Goal: Find specific page/section: Find specific page/section

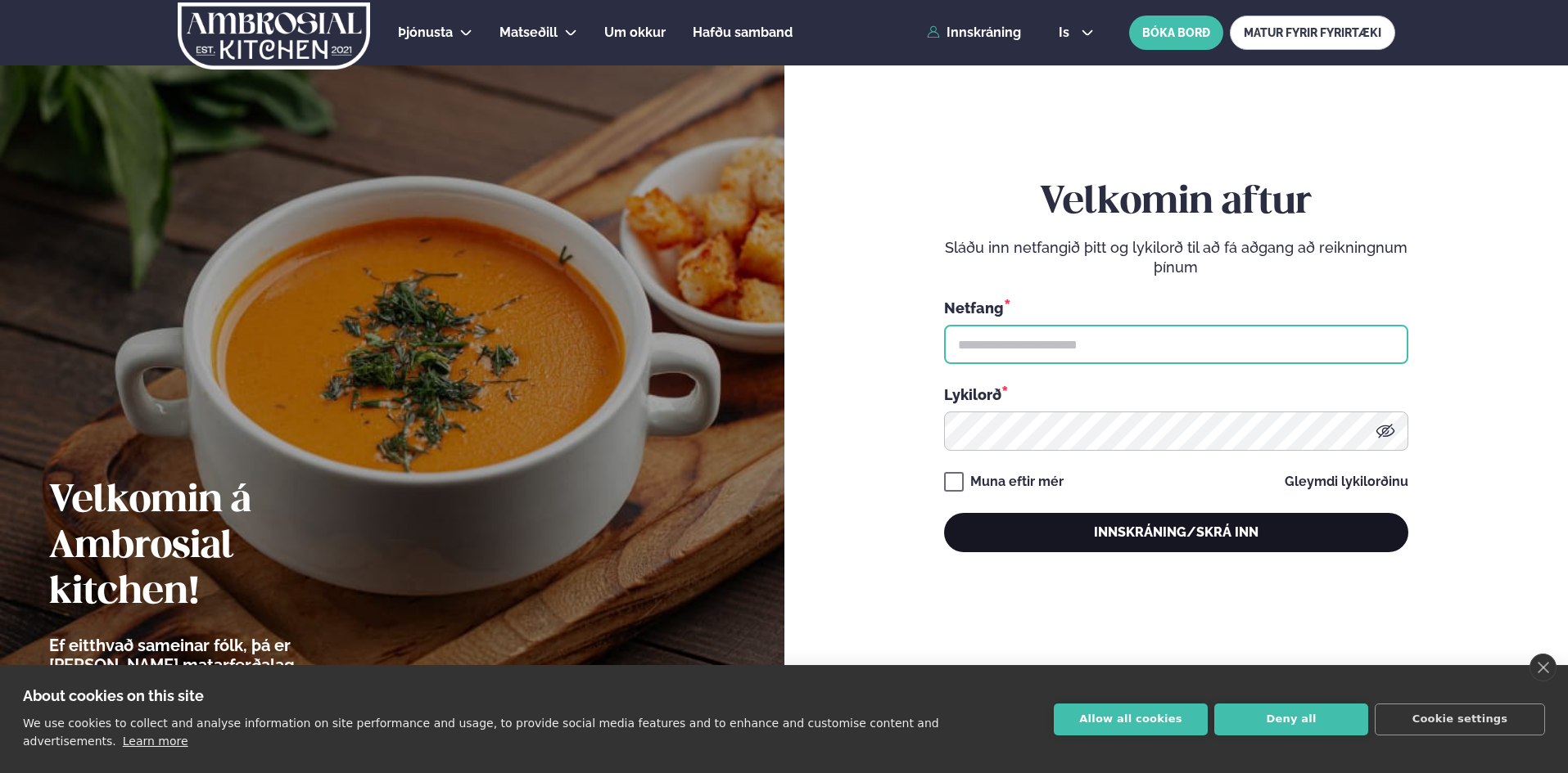
type input "**********"
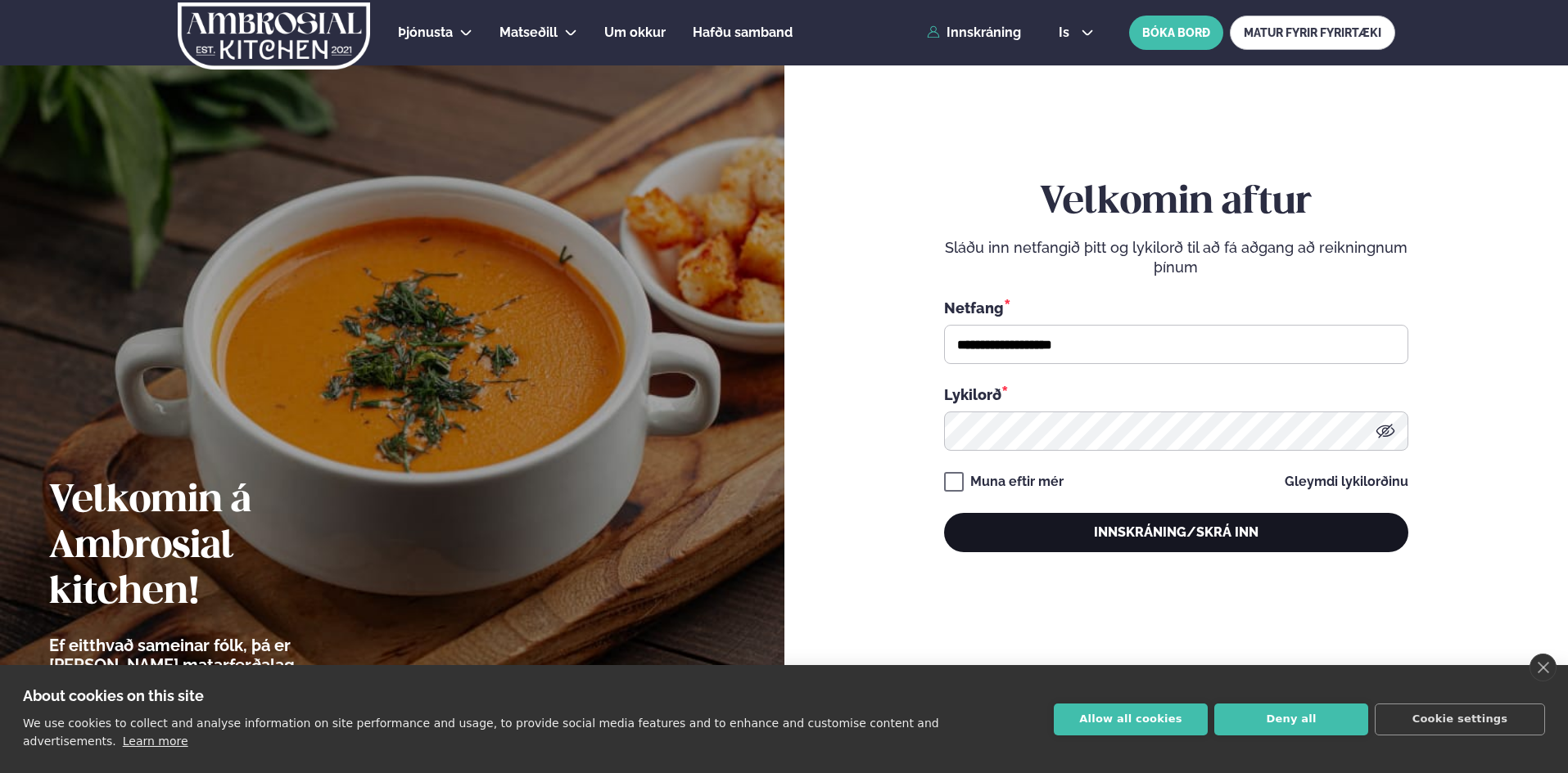
click at [1054, 529] on button "Innskráning/Skrá inn" at bounding box center [1176, 532] width 464 height 40
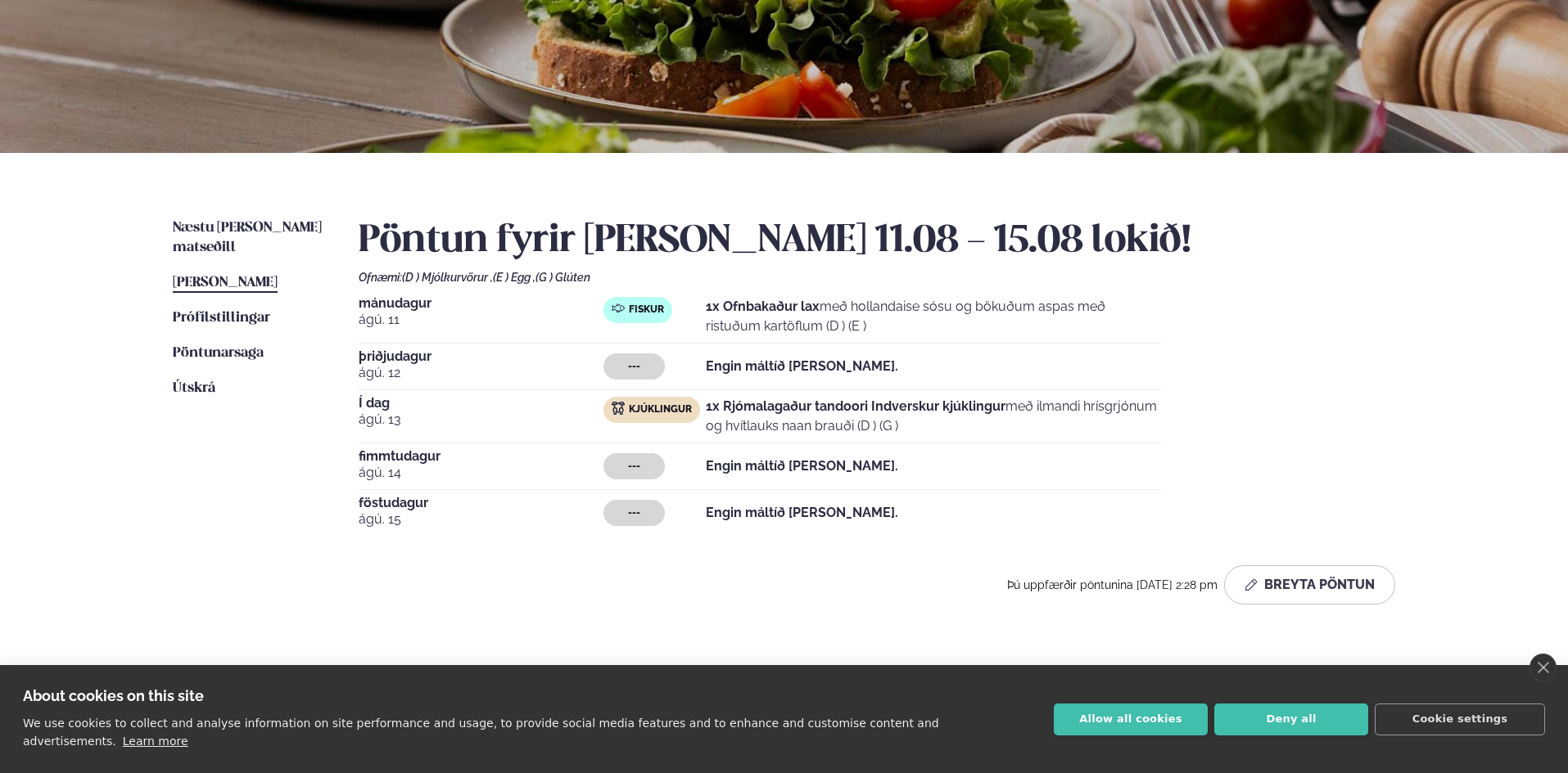
scroll to position [246, 0]
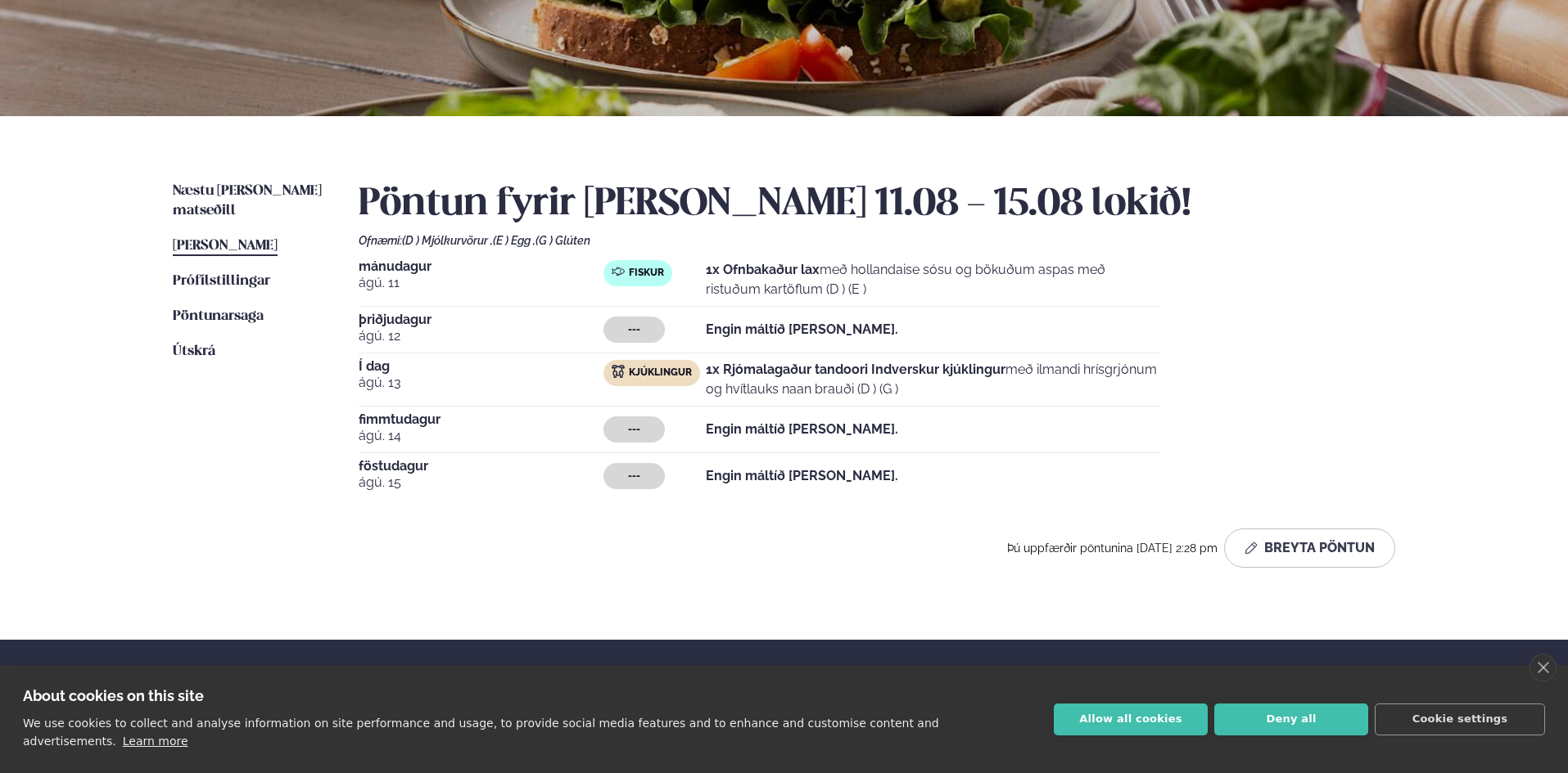
click at [225, 181] on div "Næstu [PERSON_NAME] matseðill Næsta vika [PERSON_NAME] matseðill [PERSON_NAME] …" at bounding box center [784, 378] width 1321 height 523
click at [225, 194] on span "Næstu [PERSON_NAME] matseðill" at bounding box center [247, 200] width 149 height 34
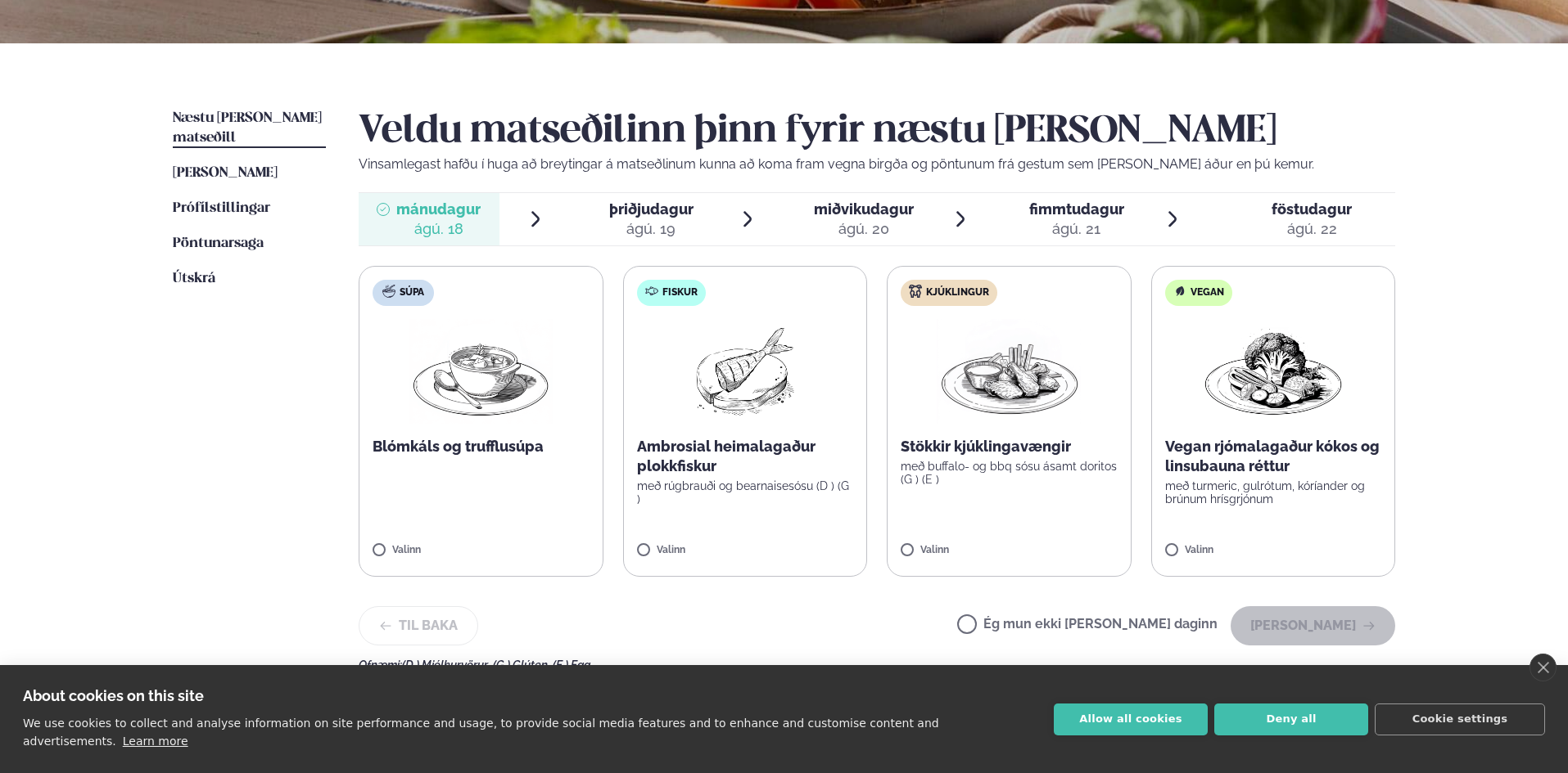
scroll to position [328, 0]
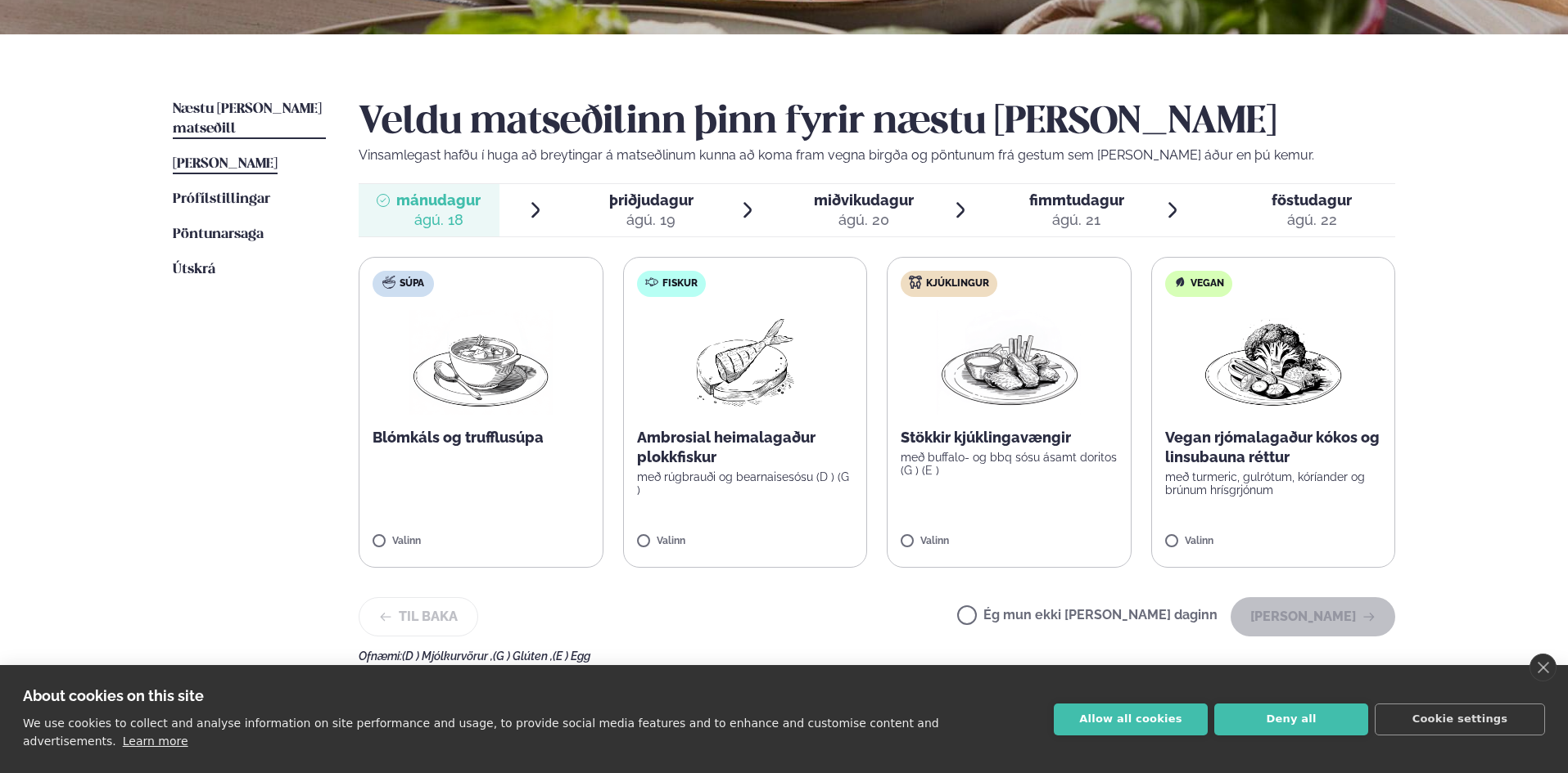
click at [255, 157] on span "[PERSON_NAME]" at bounding box center [225, 164] width 105 height 13
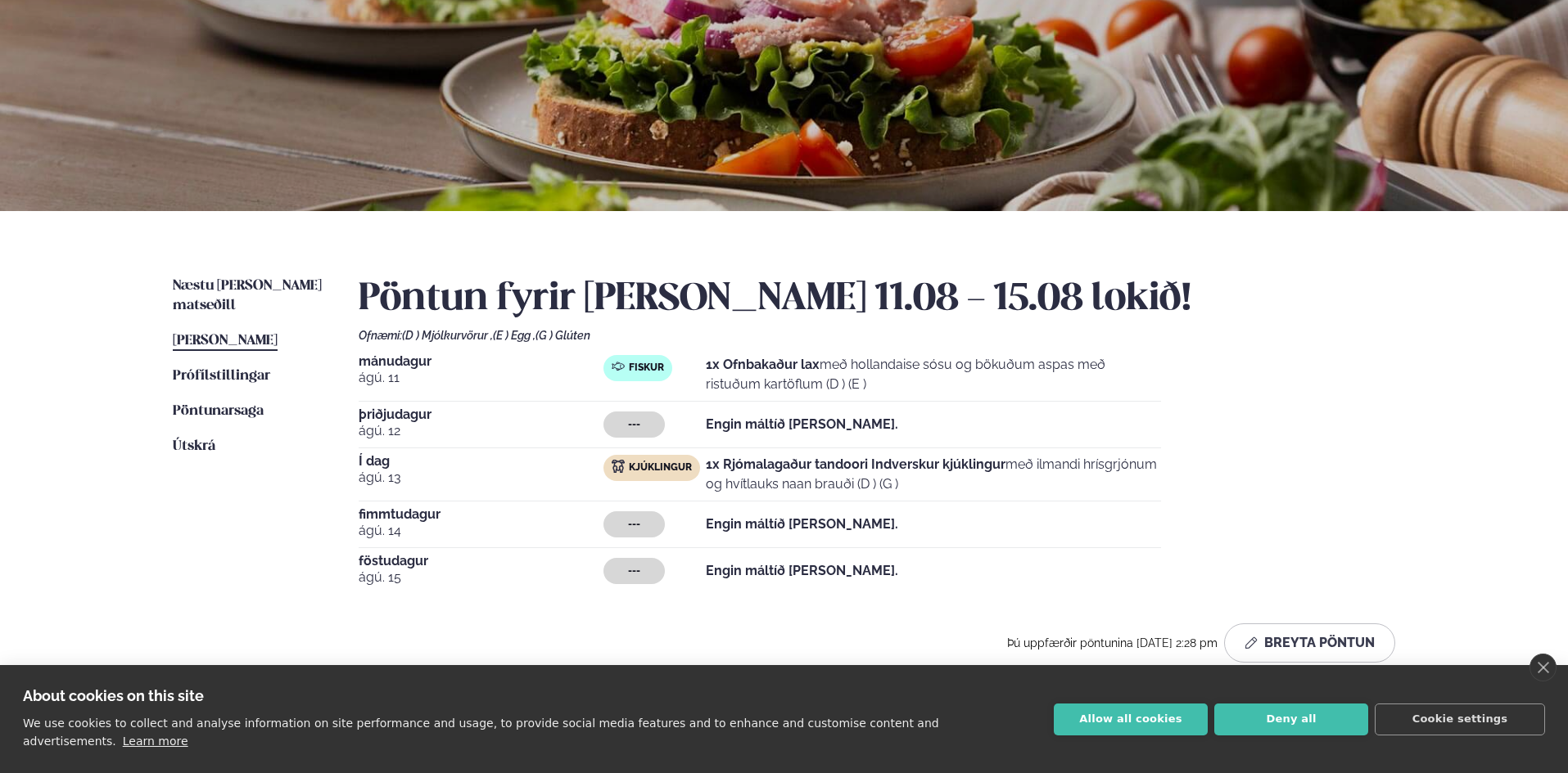
scroll to position [164, 0]
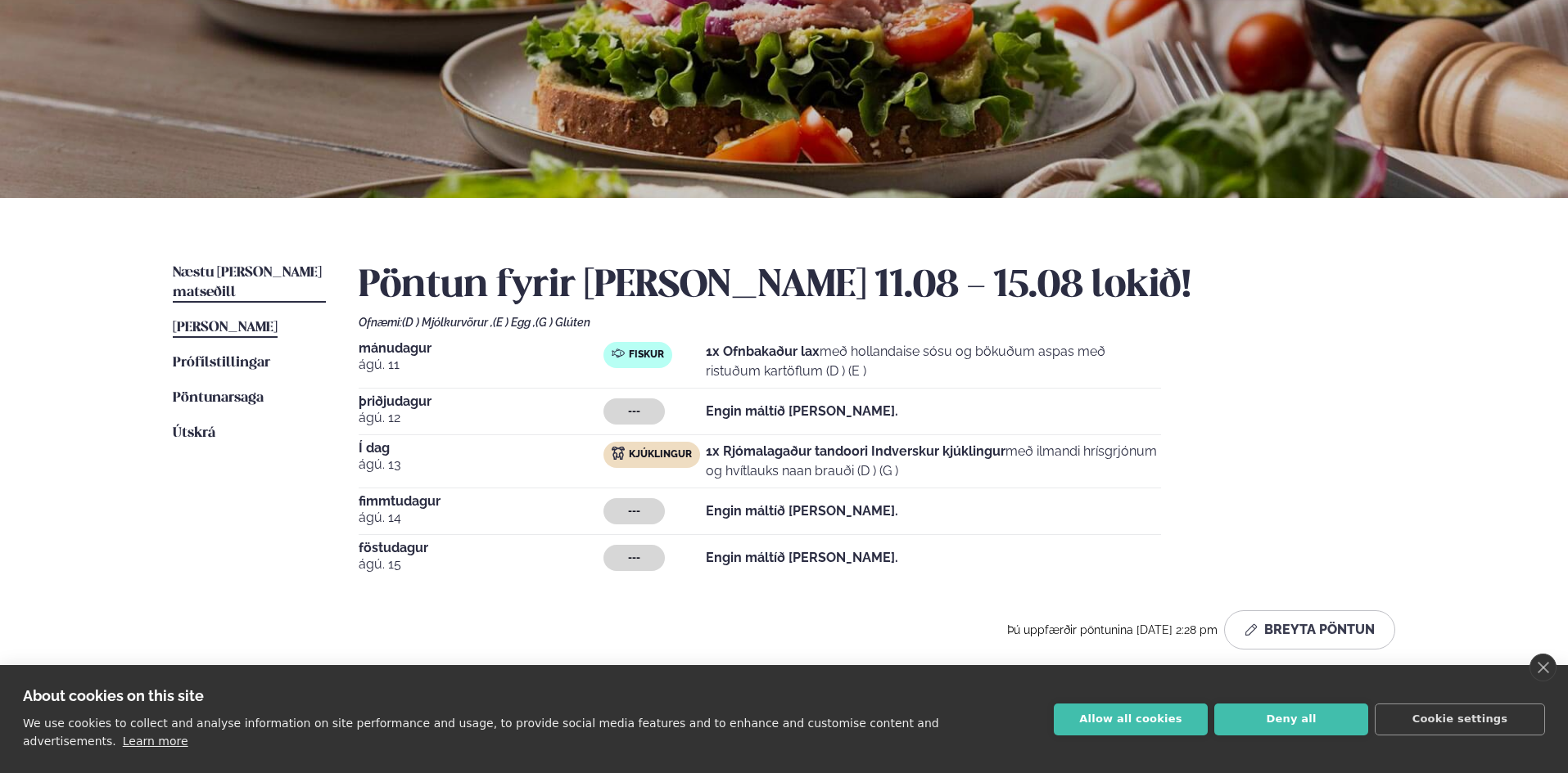
click at [247, 268] on span "Næstu [PERSON_NAME] matseðill" at bounding box center [247, 282] width 149 height 34
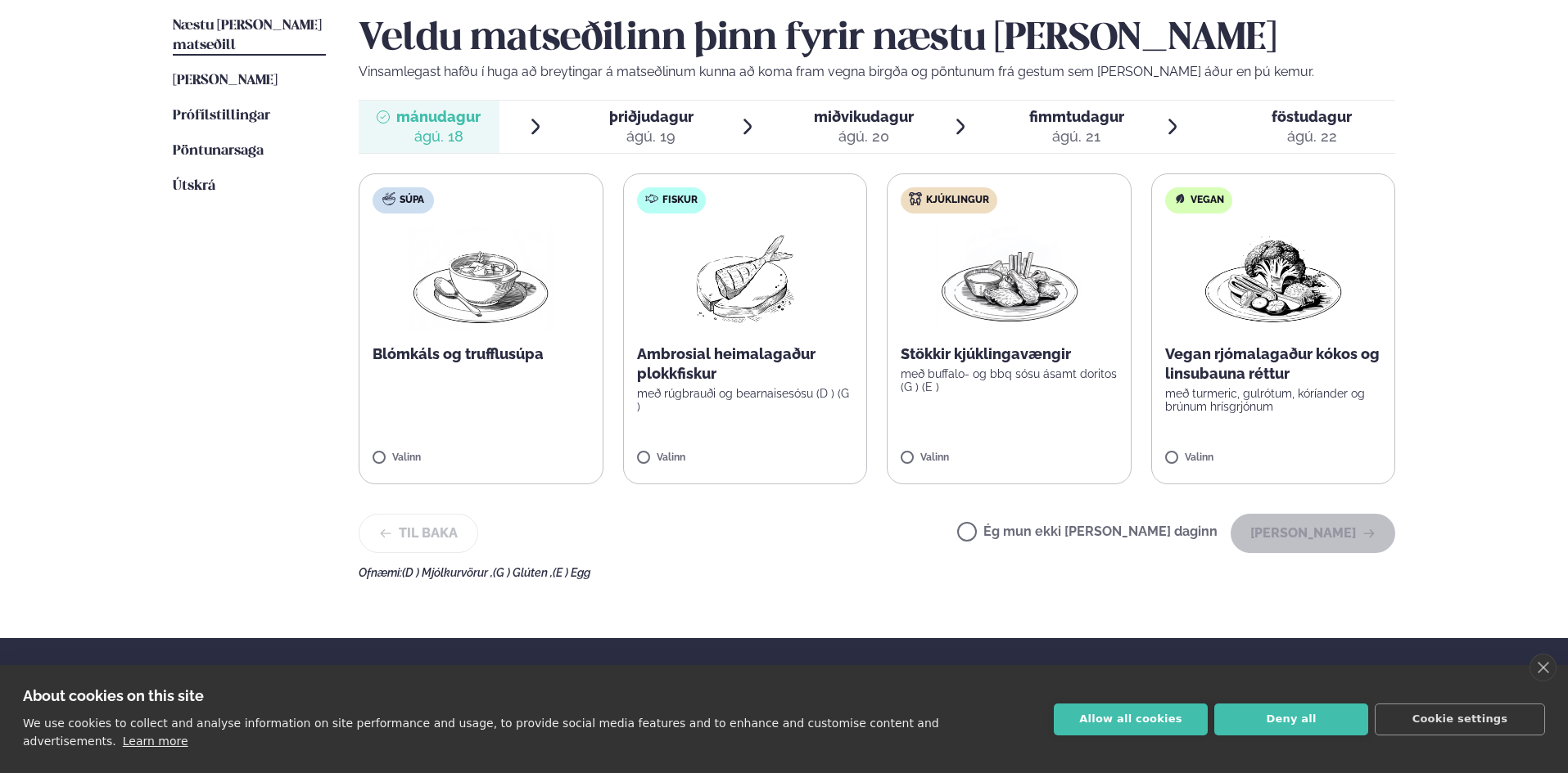
scroll to position [410, 0]
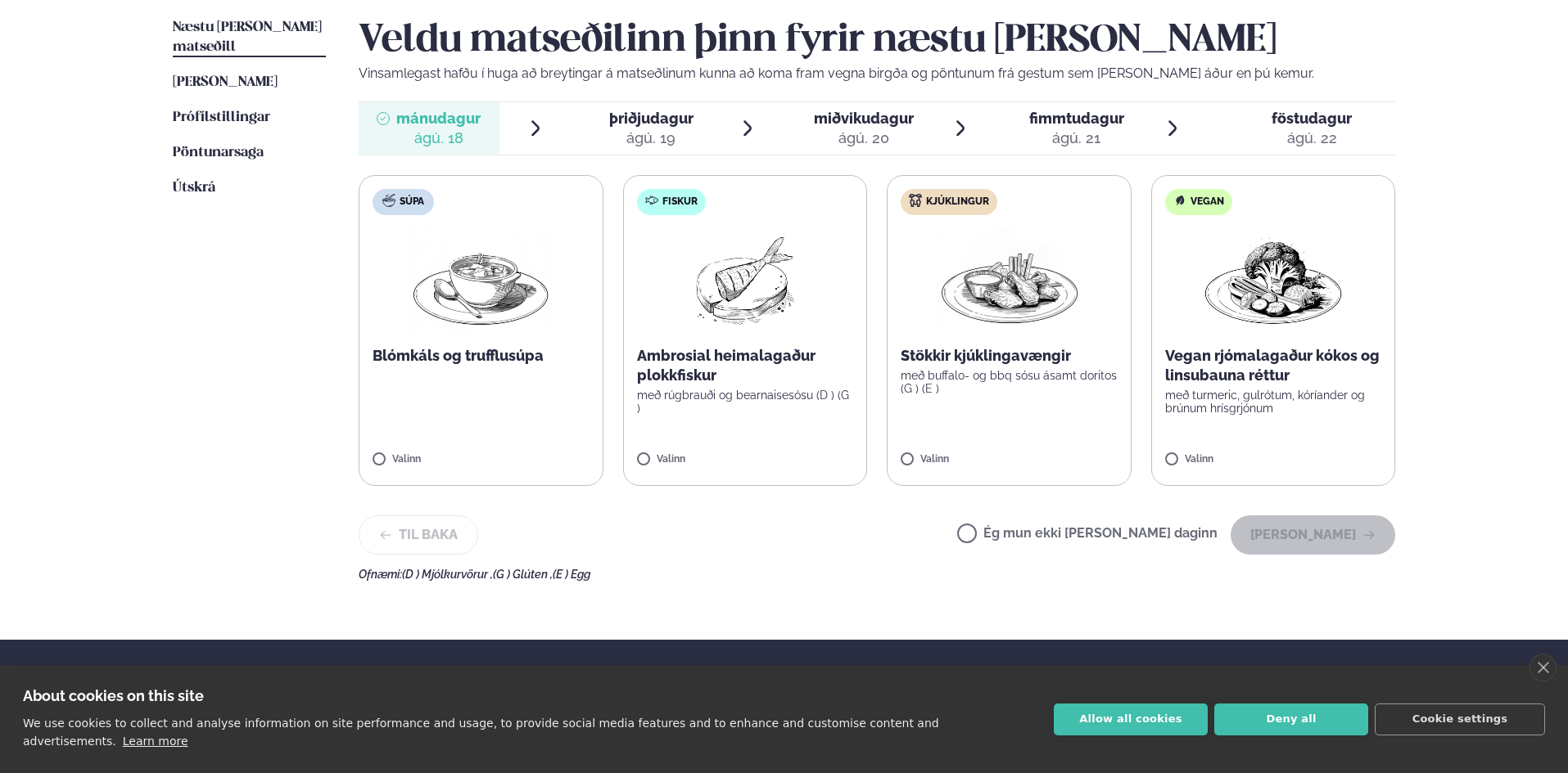
click at [856, 117] on span "miðvikudagur" at bounding box center [864, 119] width 100 height 17
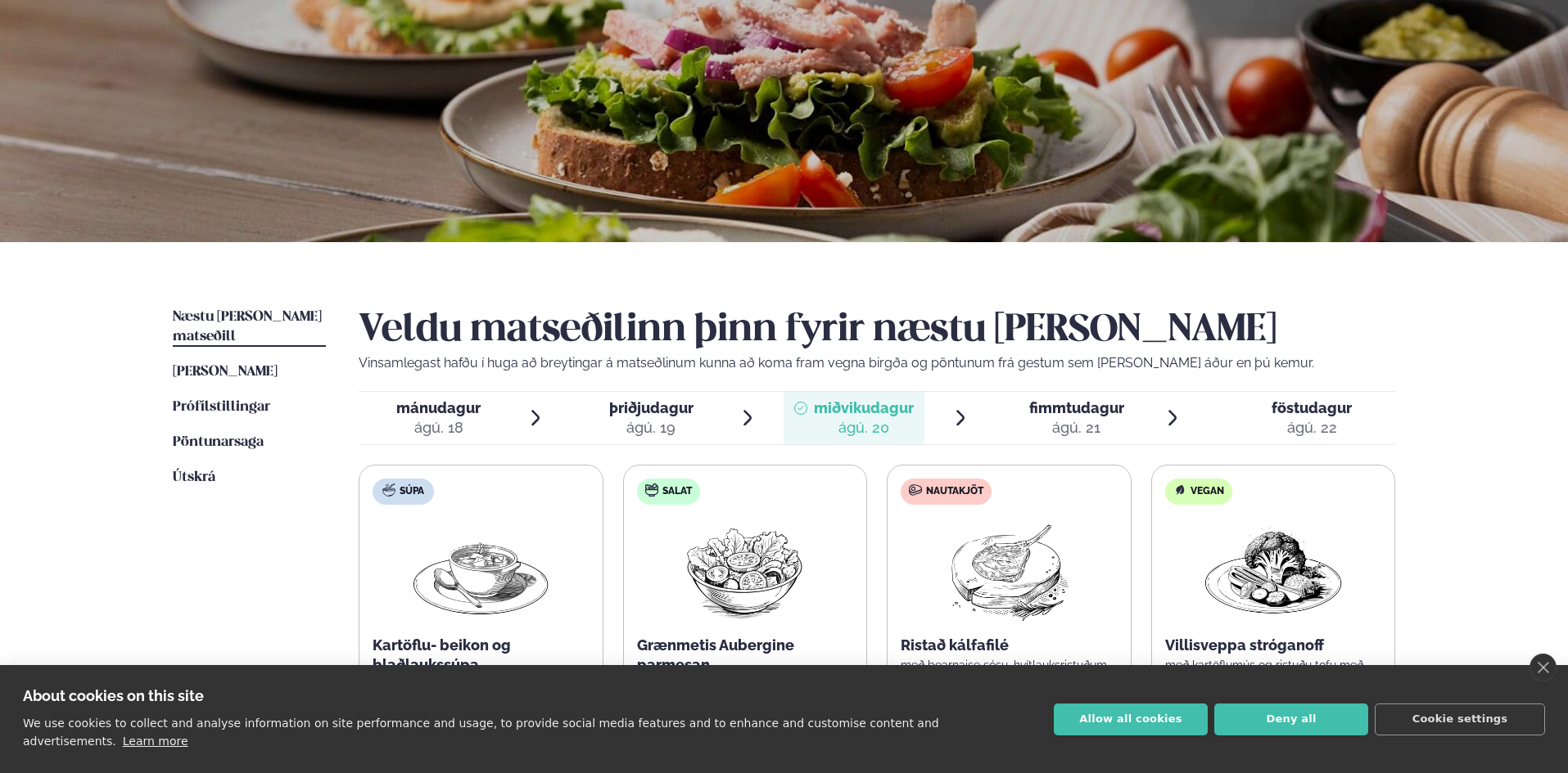
scroll to position [0, 0]
